Goal: Transaction & Acquisition: Purchase product/service

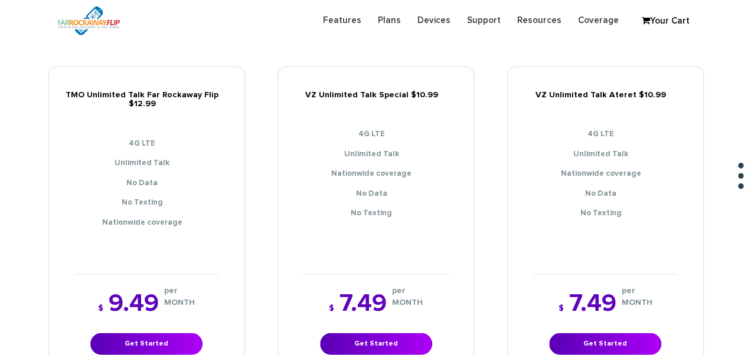
scroll to position [1307, 0]
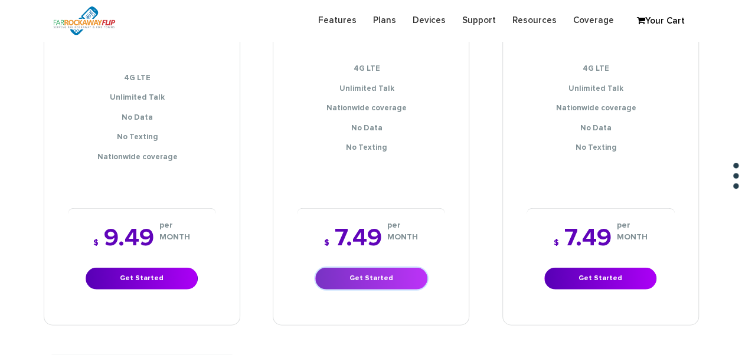
click at [372, 268] on link "Get Started" at bounding box center [371, 279] width 112 height 22
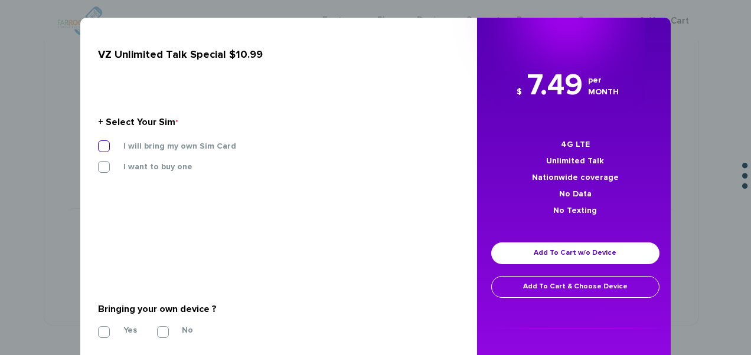
click at [202, 145] on label "I will bring my own Sim Card" at bounding box center [171, 146] width 130 height 11
click at [98, 143] on input "I will bring my own Sim Card" at bounding box center [98, 143] width 0 height 0
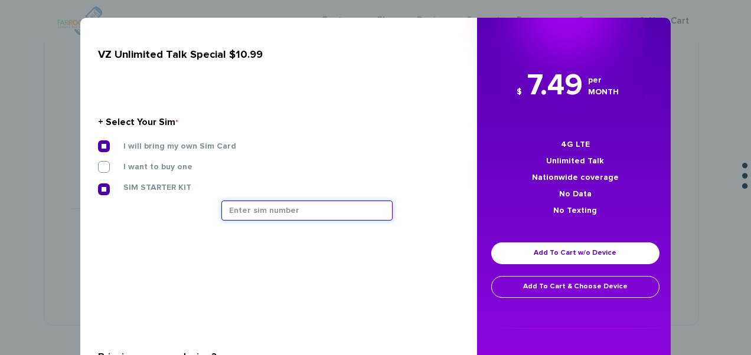
click at [260, 215] on input "text" at bounding box center [306, 211] width 171 height 20
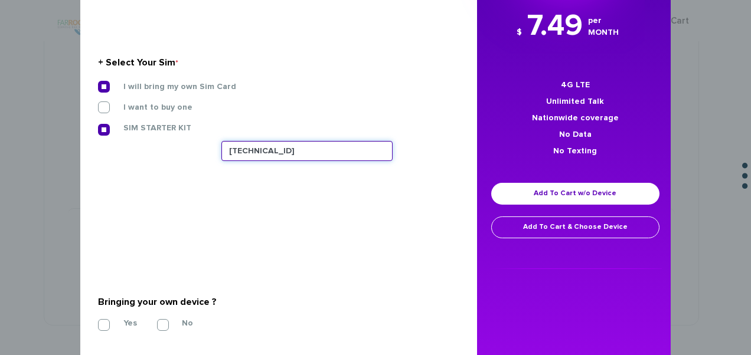
scroll to position [118, 0]
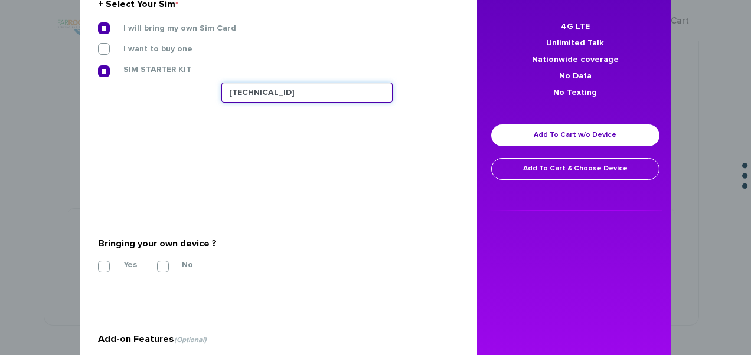
type input "[TECHNICAL_ID]"
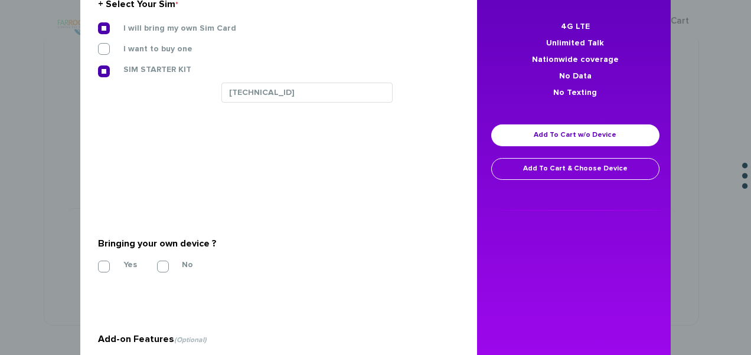
click at [93, 267] on div "VZ Unlimited Talk Special $10.99 + Select Your Sim * I will bring my own Sim Ca…" at bounding box center [273, 176] width 405 height 552
click at [109, 268] on label "Yes" at bounding box center [121, 265] width 31 height 11
click at [98, 263] on input "Yes" at bounding box center [98, 263] width 0 height 0
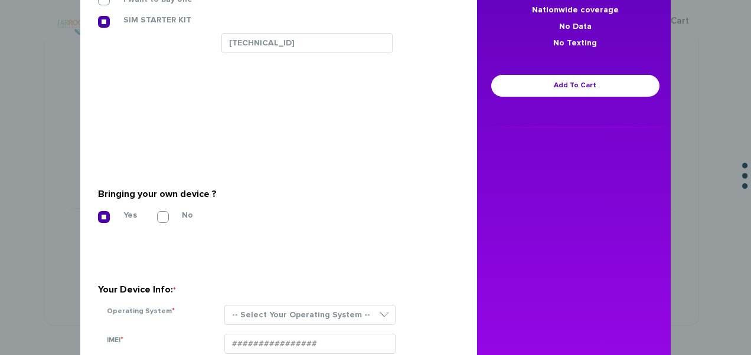
scroll to position [236, 0]
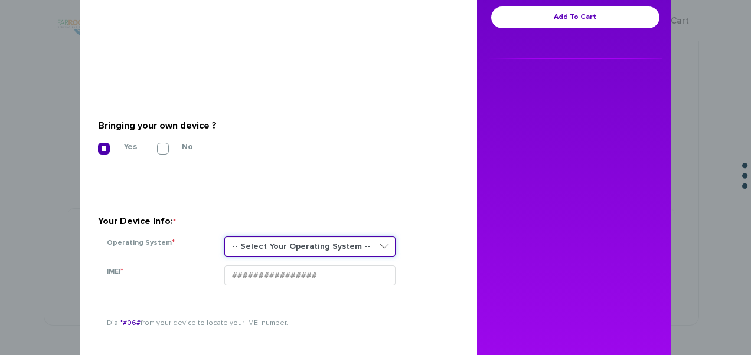
click at [264, 245] on select "-- Select Your Operating System -- ANDROID BLACKBERRY IOS NONE (BASIC PHONE) WI…" at bounding box center [309, 247] width 171 height 20
select select "NONE (BASIC PHONE)"
click at [224, 237] on select "-- Select Your Operating System -- ANDROID BLACKBERRY IOS NONE (BASIC PHONE) WI…" at bounding box center [309, 247] width 171 height 20
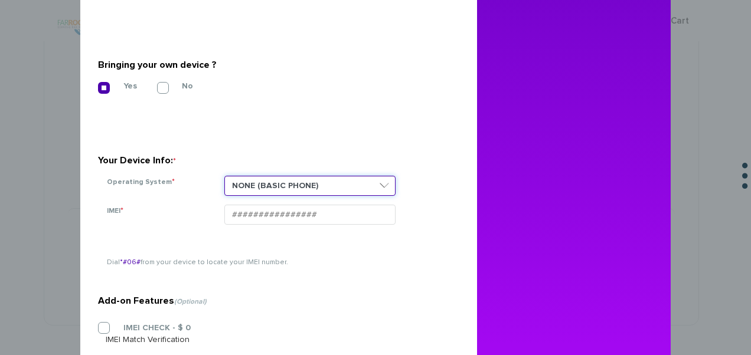
scroll to position [354, 0]
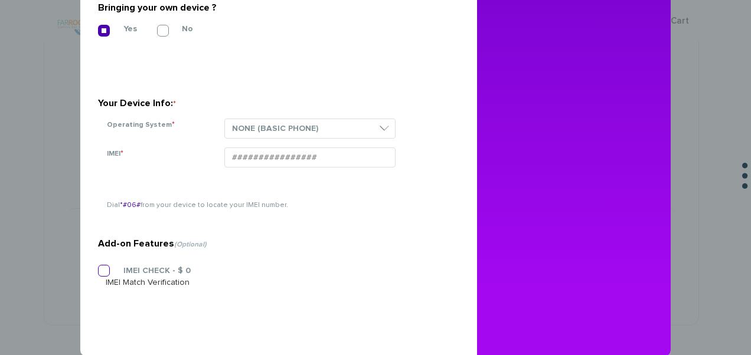
click at [143, 268] on div "IMEI CHECK - $ 0 IMEI Match Verification" at bounding box center [274, 277] width 352 height 24
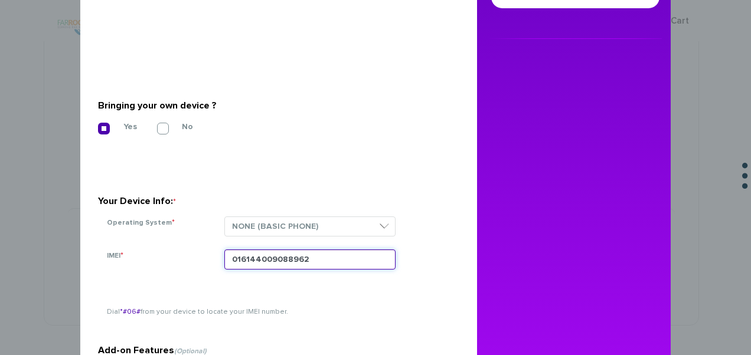
scroll to position [145, 0]
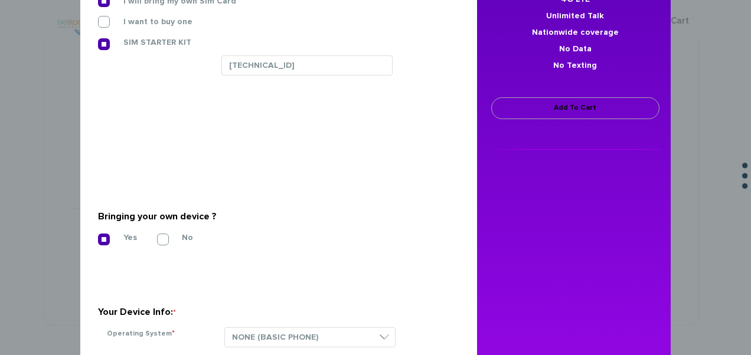
type input "016144009088962"
click at [568, 109] on link "Add To Cart" at bounding box center [575, 108] width 168 height 22
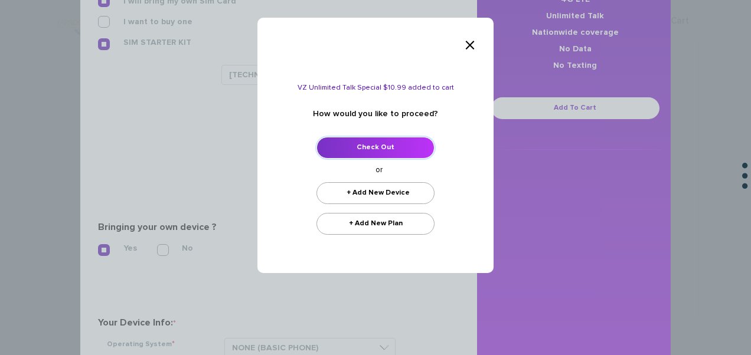
click at [373, 152] on link "Check Out" at bounding box center [375, 148] width 118 height 22
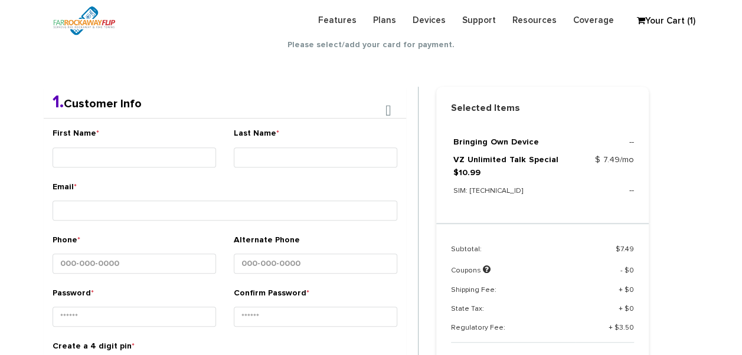
click at [173, 141] on div "First Name *" at bounding box center [134, 149] width 163 height 44
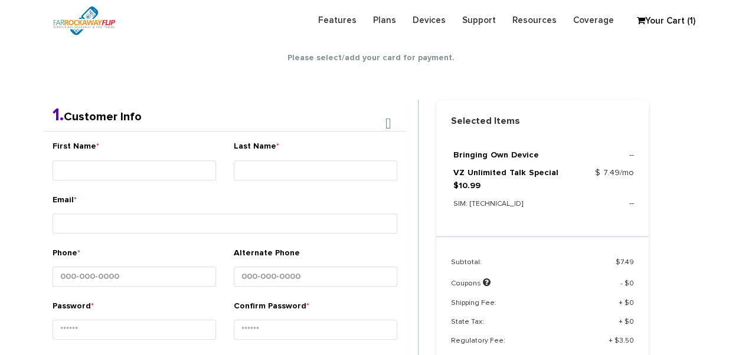
scroll to position [208, 0]
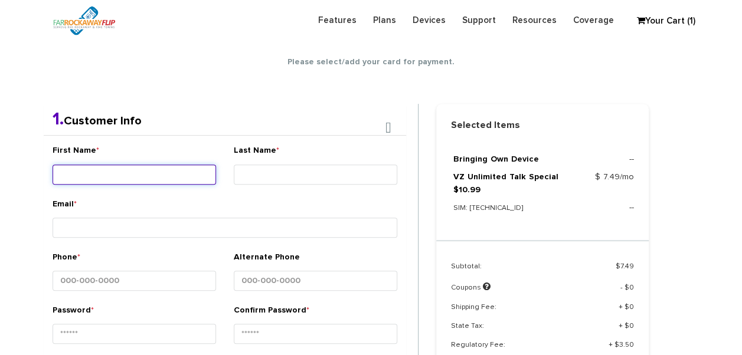
click at [191, 169] on input "First Name *" at bounding box center [134, 175] width 163 height 20
type input "[PERSON_NAME]"
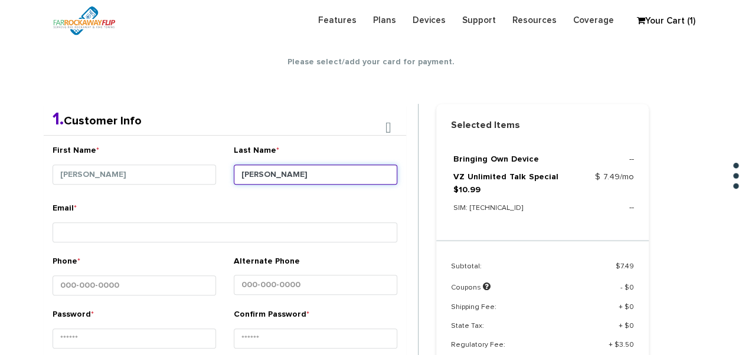
type input "[PERSON_NAME]"
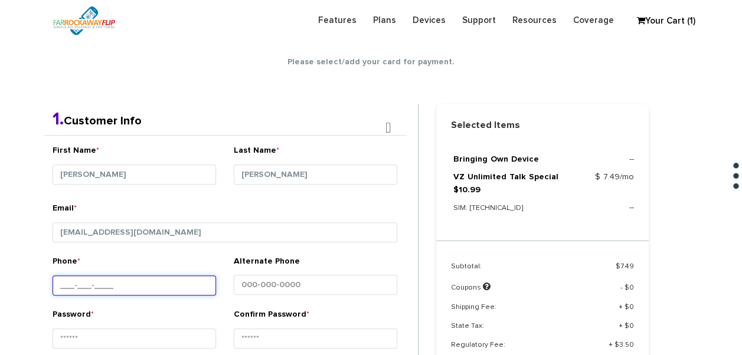
click at [183, 276] on input "Phone *" at bounding box center [134, 286] width 163 height 20
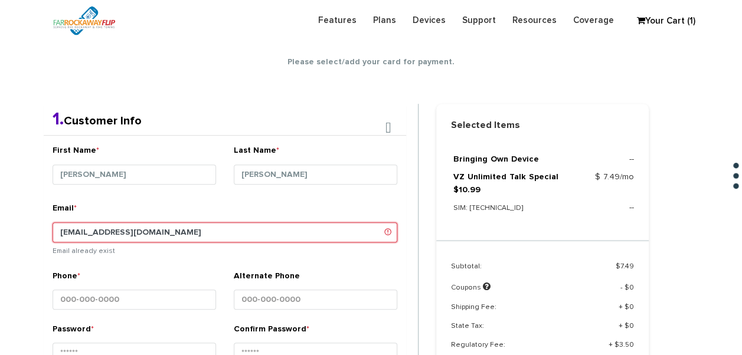
click at [106, 230] on input "tlieber61+123@gmail.com" at bounding box center [225, 232] width 345 height 20
click at [109, 231] on input "tlieber61+123@gmail.com" at bounding box center [225, 232] width 345 height 20
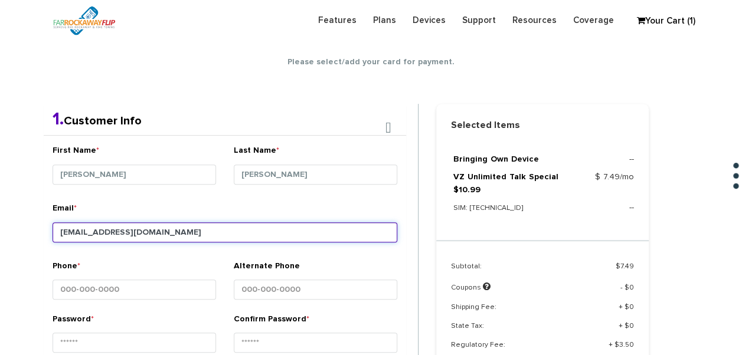
type input "tlieber61+124@gmail.com"
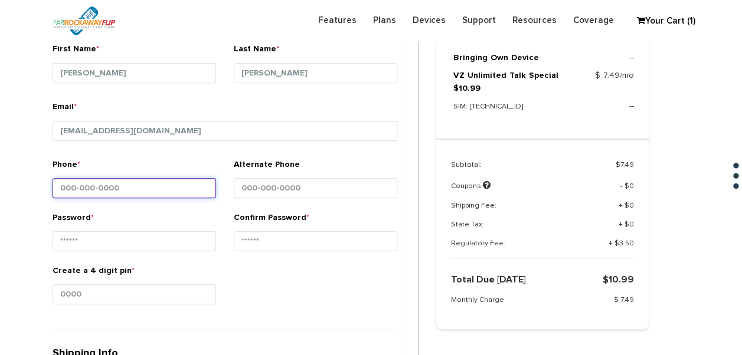
scroll to position [385, 0]
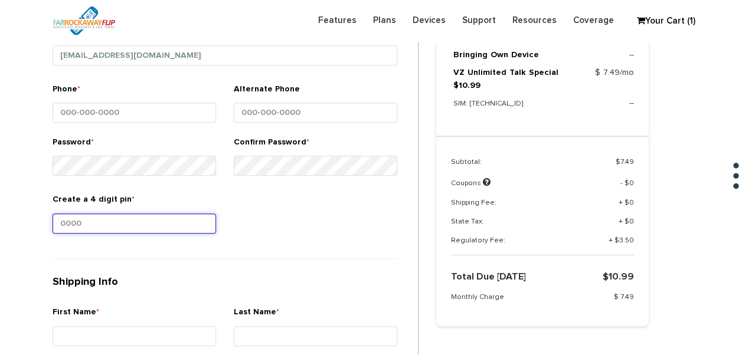
click at [146, 215] on input "Create a 4 digit pin *" at bounding box center [134, 224] width 163 height 20
type input "1234"
type input "brooklyn"
select select "NY"
type input "11214"
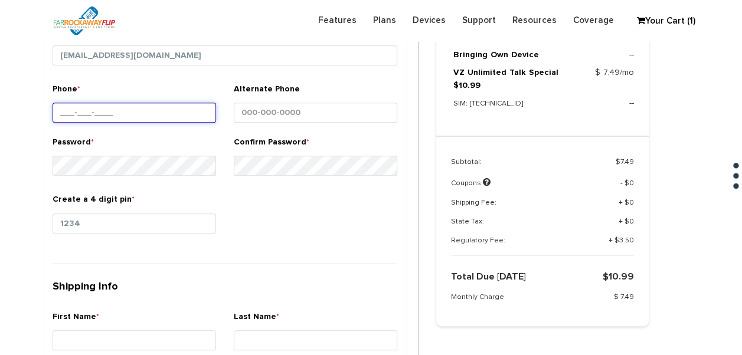
click at [152, 116] on input "Phone *" at bounding box center [134, 113] width 163 height 20
type input "917-376-7211"
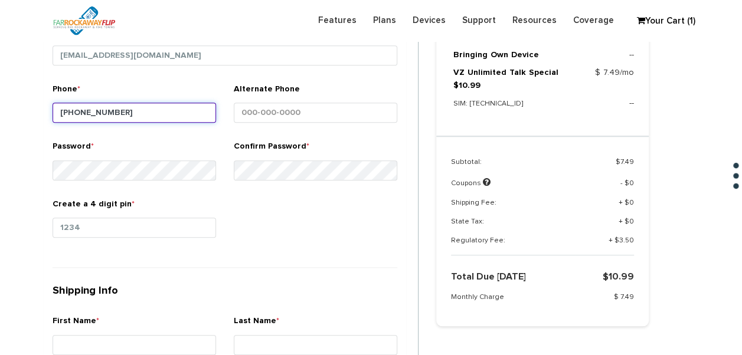
click at [162, 110] on input "917-376-7211" at bounding box center [134, 113] width 163 height 20
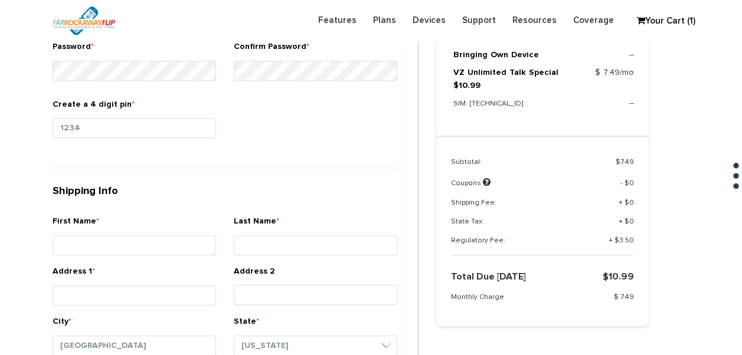
scroll to position [503, 0]
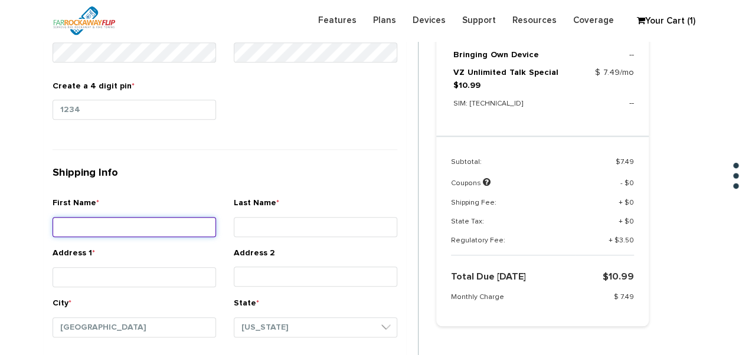
click at [184, 218] on input "First Name *" at bounding box center [134, 227] width 163 height 20
type input "sara"
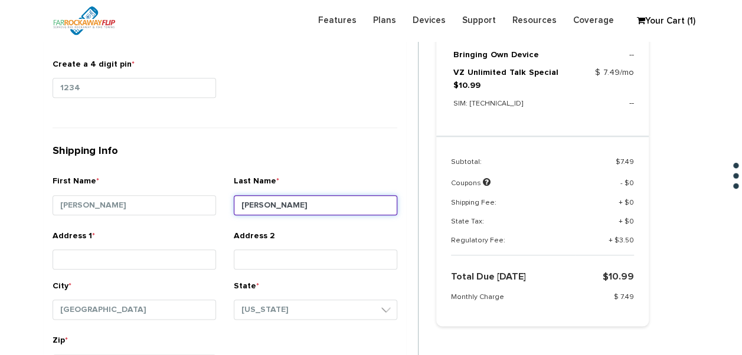
scroll to position [562, 0]
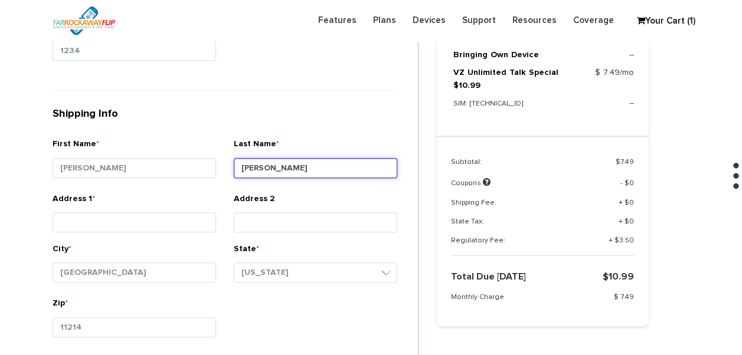
type input "leifer"
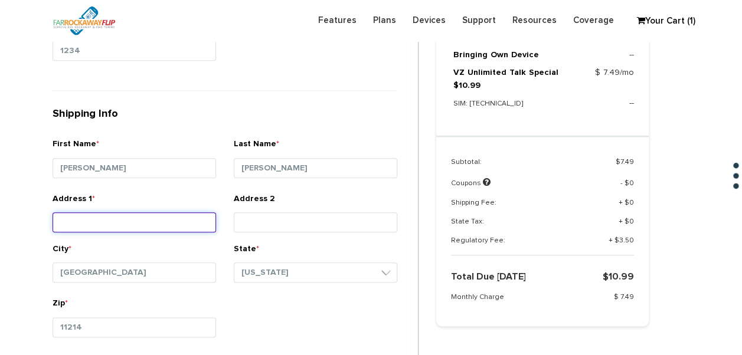
click at [174, 214] on input "Address 1 *" at bounding box center [134, 222] width 163 height 20
type input "1203 frisco avenue"
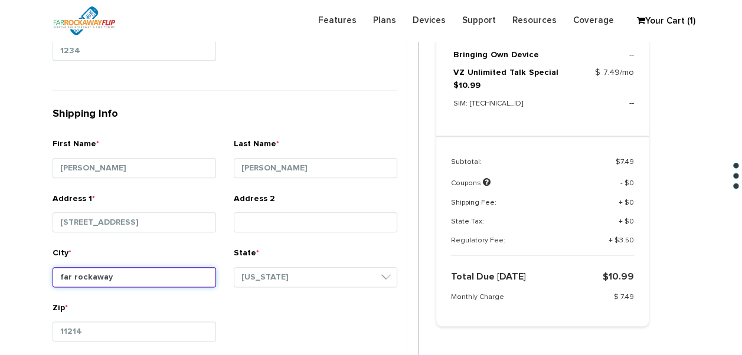
type input "far rockaway"
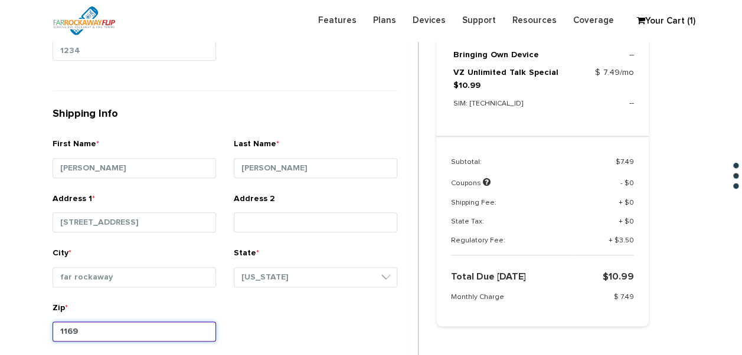
type input "11691"
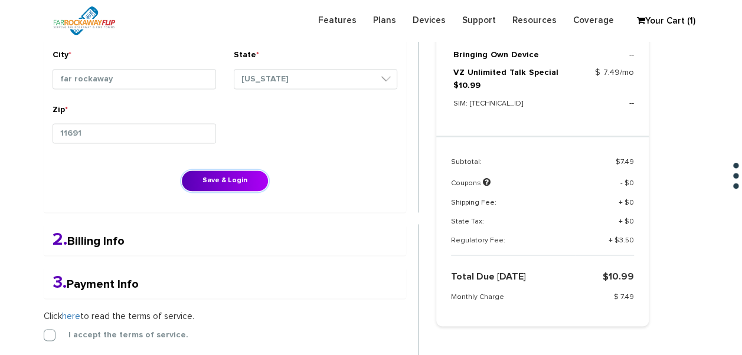
click at [220, 185] on button "Save & Login" at bounding box center [224, 181] width 87 height 22
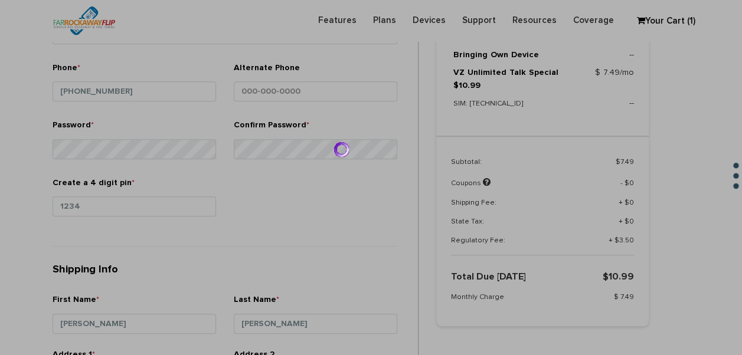
scroll to position [347, 0]
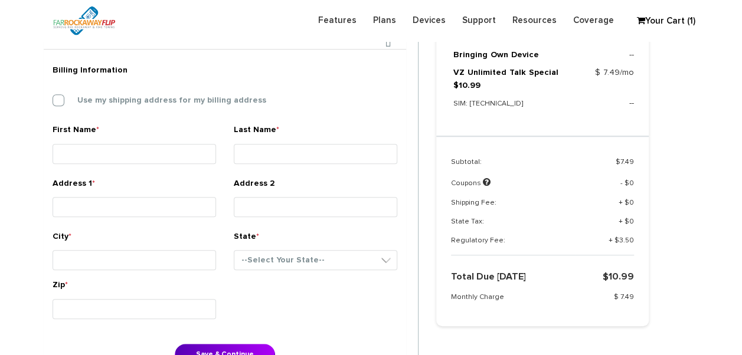
click at [144, 97] on label "Use my shipping address for my billing address" at bounding box center [163, 100] width 207 height 11
click at [53, 97] on input "Use my shipping address for my billing address" at bounding box center [53, 97] width 0 height 0
type input "sara"
type input "leifer"
type input "1203 frisco avenue"
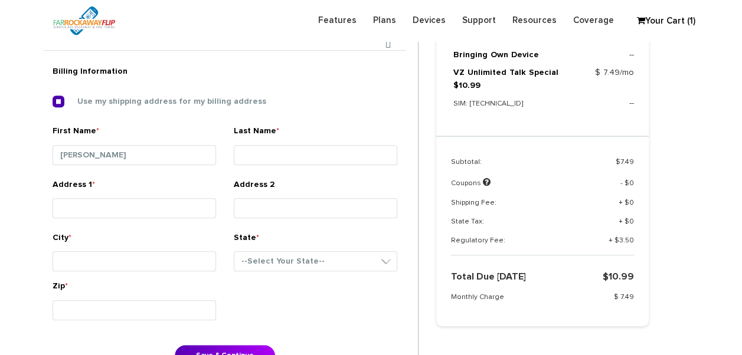
type input "far rockaway"
select select "NY"
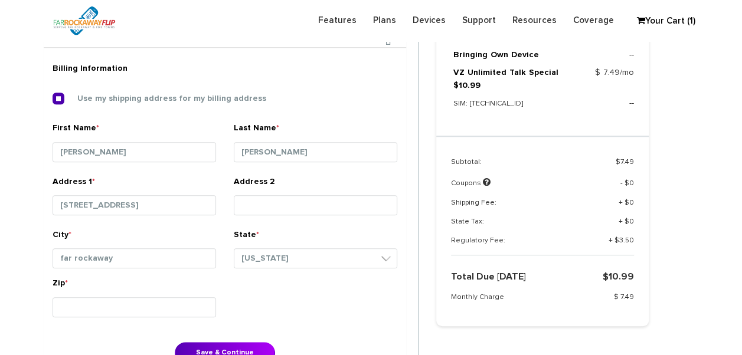
scroll to position [365, 0]
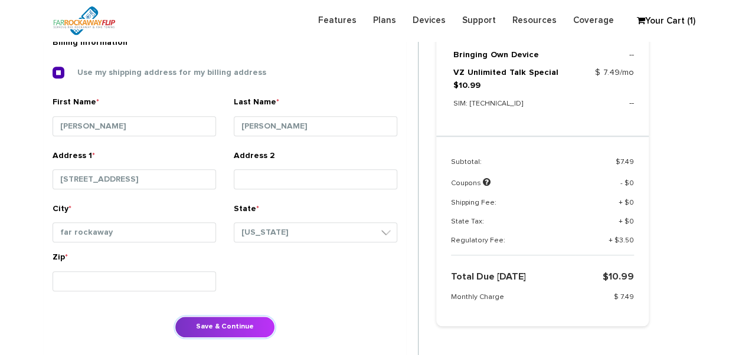
click at [243, 321] on button "Save & Continue" at bounding box center [225, 327] width 100 height 22
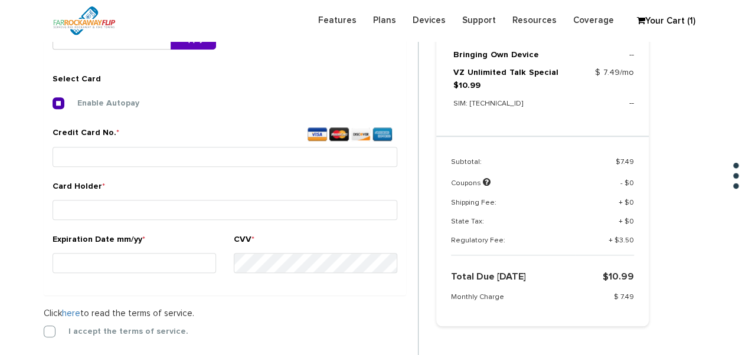
scroll to position [439, 0]
click at [51, 333] on label "I accept the terms of service." at bounding box center [119, 331] width 137 height 11
click at [44, 328] on input "I accept the terms of service." at bounding box center [44, 328] width 0 height 0
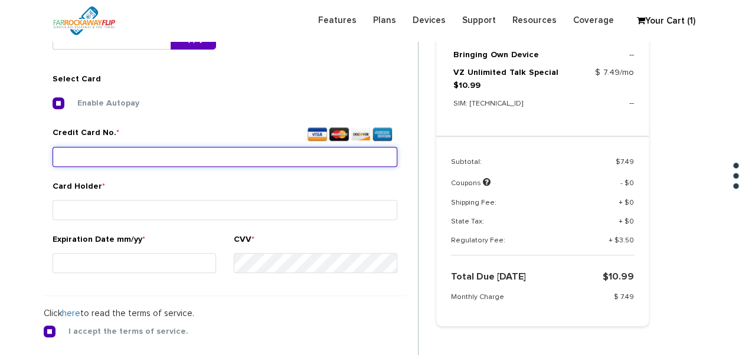
click at [106, 150] on input "Credit Card No. *" at bounding box center [225, 157] width 345 height 20
click at [309, 151] on input "Credit Card No. *" at bounding box center [225, 157] width 345 height 20
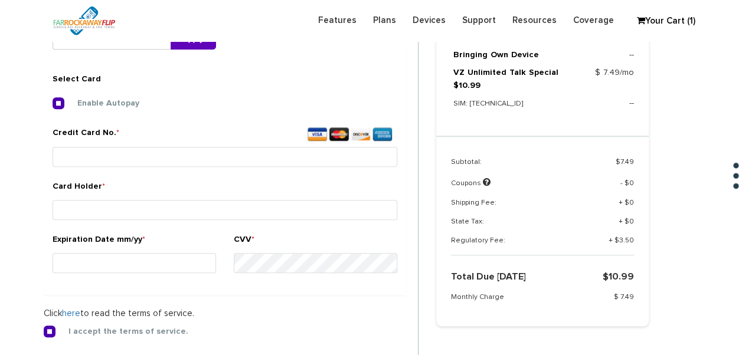
click at [57, 109] on div "Enable Autopay Credit Card No. * Card Holder * Expiration Date mm/yy *" at bounding box center [225, 191] width 345 height 189
click at [60, 106] on label "Enable Autopay" at bounding box center [100, 103] width 80 height 11
click at [53, 100] on input "Enable Autopay" at bounding box center [53, 100] width 0 height 0
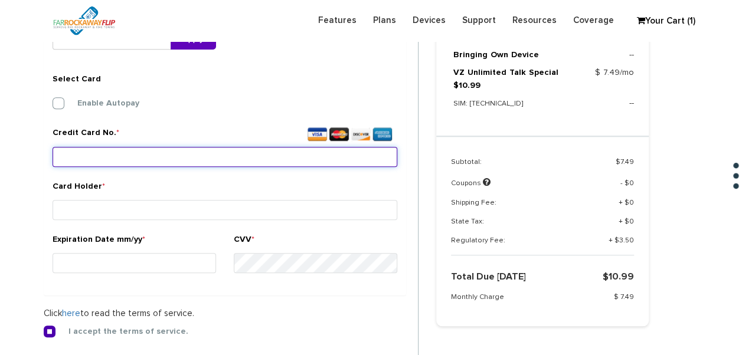
click at [130, 163] on input "Credit Card No. *" at bounding box center [225, 157] width 345 height 20
type input "4246 3154 4171 0470"
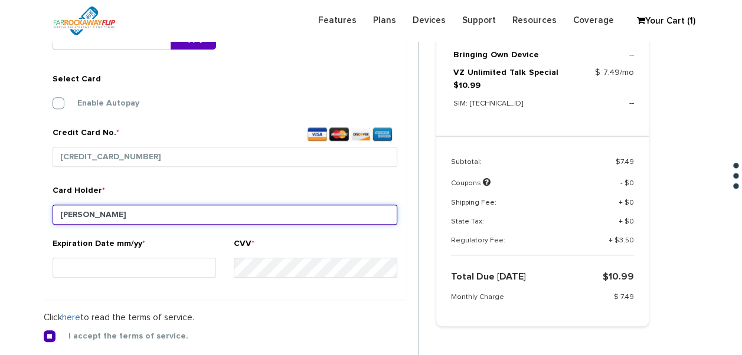
type input "bakhshi"
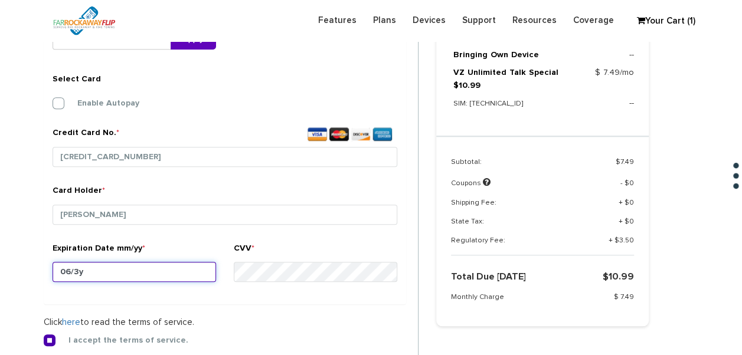
type input "06/30"
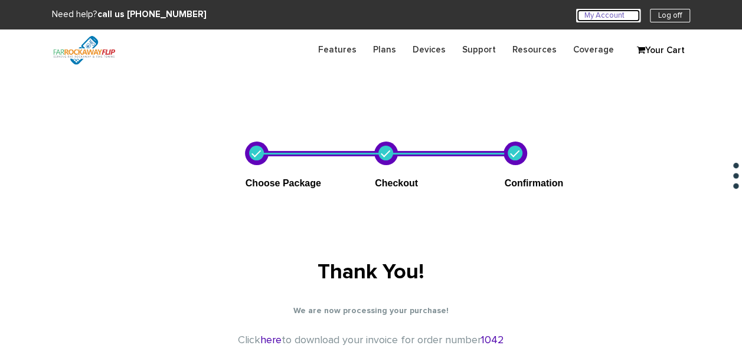
click at [583, 15] on link "My Account U" at bounding box center [608, 16] width 64 height 14
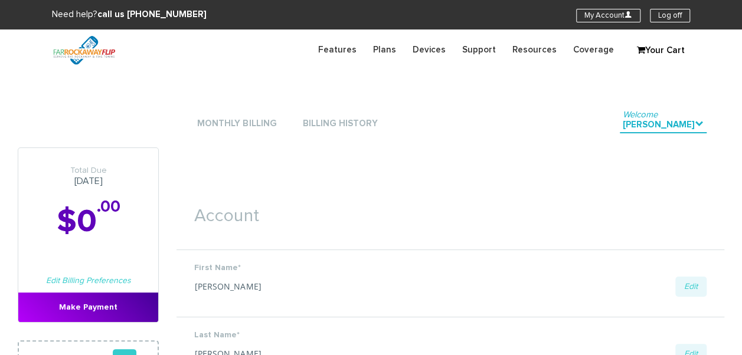
scroll to position [59, 0]
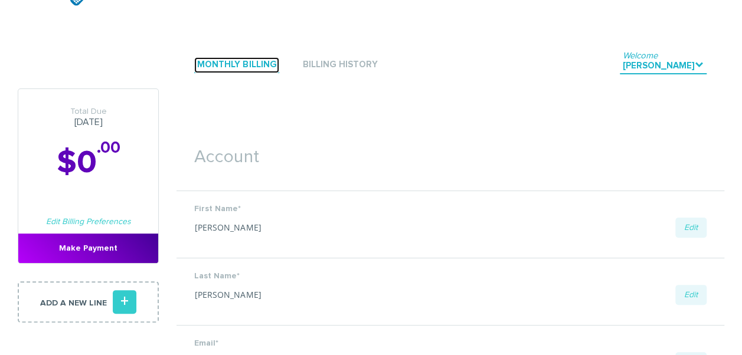
click at [264, 70] on link "Monthly Billing" at bounding box center [236, 65] width 85 height 16
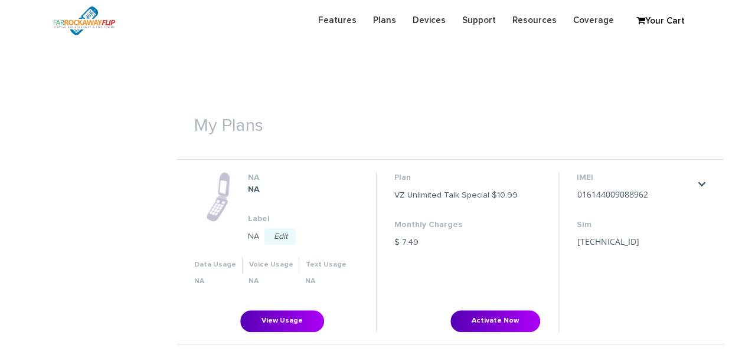
scroll to position [413, 0]
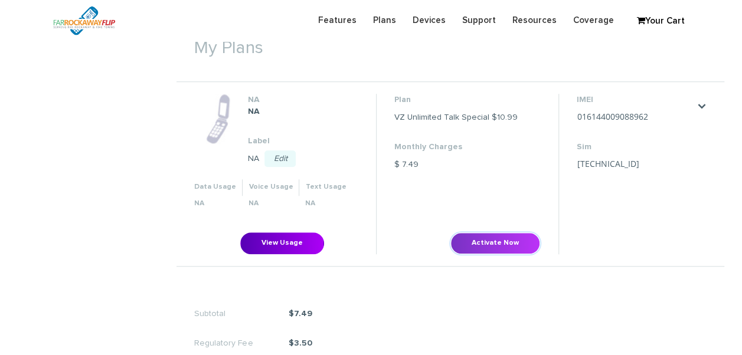
click at [514, 245] on button "Activate Now" at bounding box center [495, 243] width 90 height 22
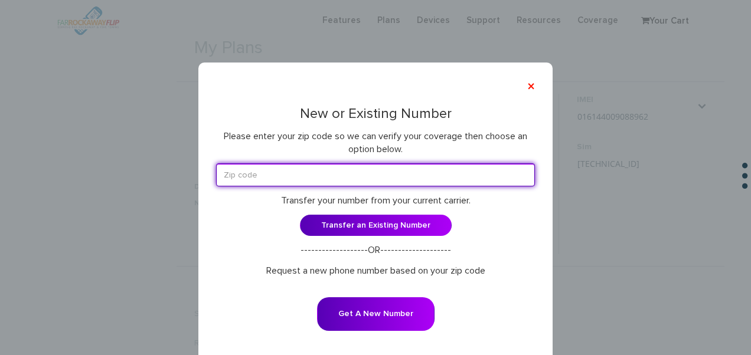
click at [378, 179] on input "text" at bounding box center [375, 174] width 319 height 23
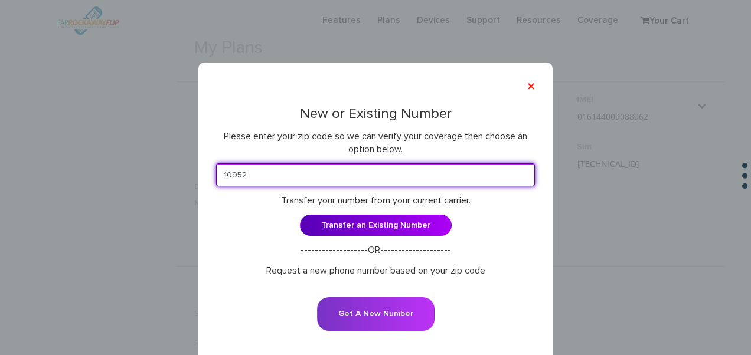
type input "10952"
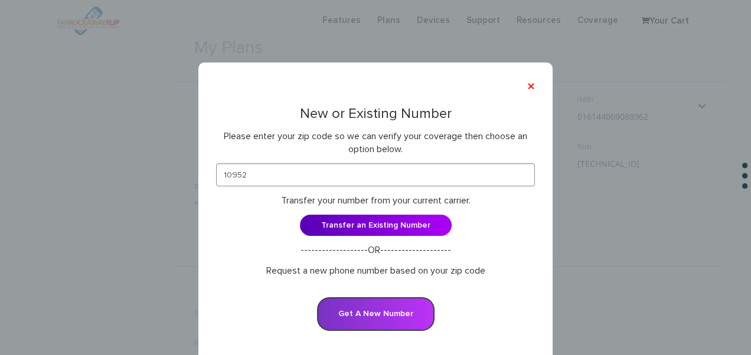
click at [386, 314] on button "Get A New Number" at bounding box center [375, 314] width 117 height 34
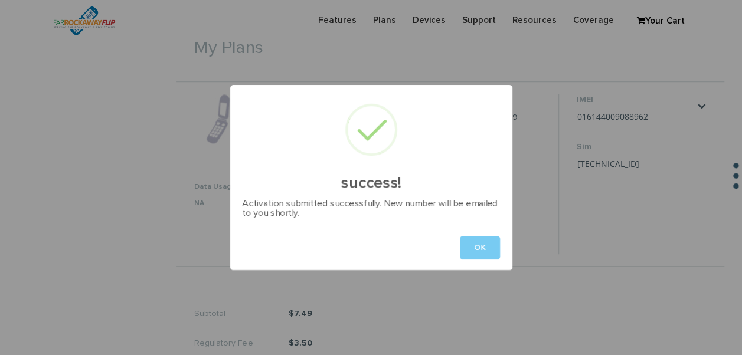
click at [497, 249] on button "OK" at bounding box center [480, 248] width 40 height 24
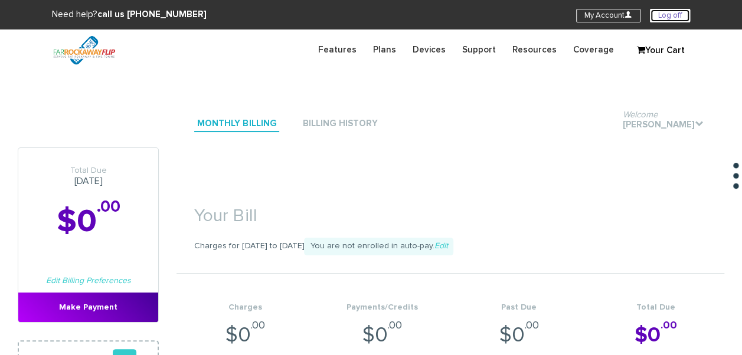
click at [672, 19] on link "Log off" at bounding box center [670, 16] width 40 height 14
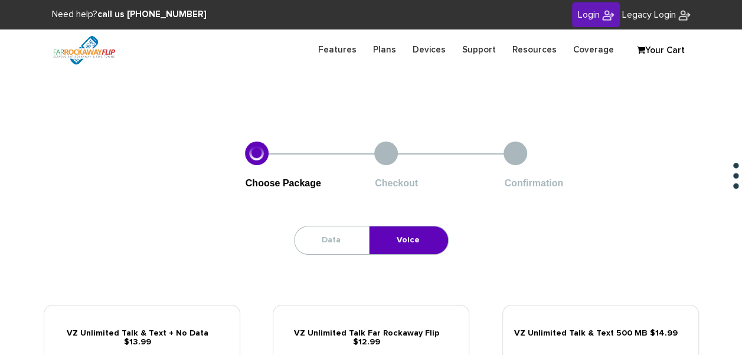
scroll to position [59, 0]
